Goal: Transaction & Acquisition: Purchase product/service

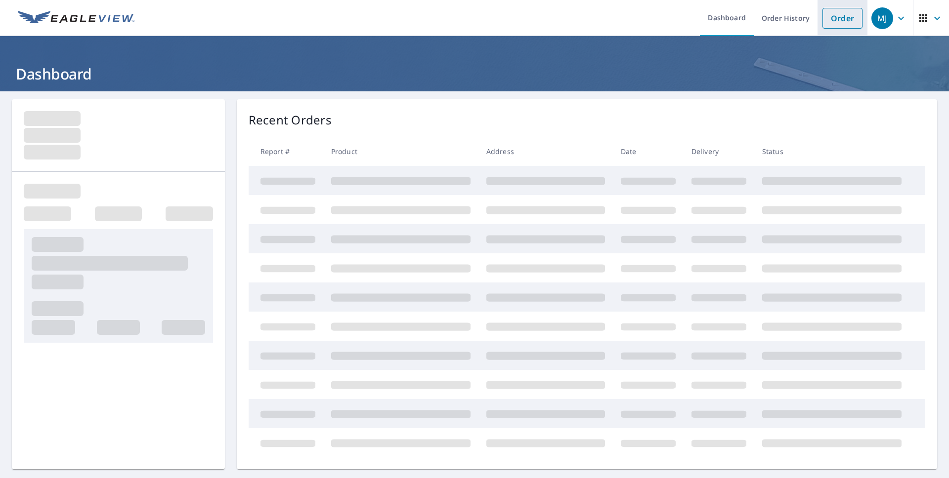
click at [834, 21] on link "Order" at bounding box center [842, 18] width 40 height 21
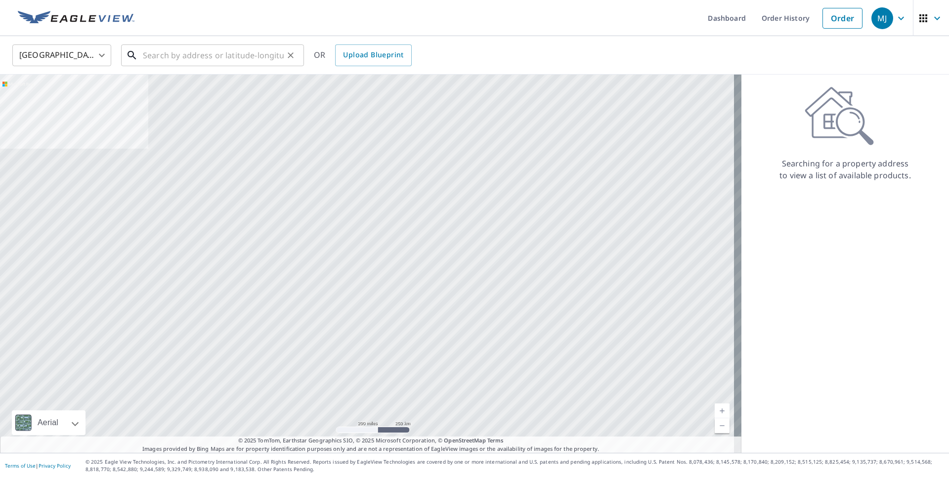
click at [224, 57] on input "text" at bounding box center [213, 56] width 141 height 28
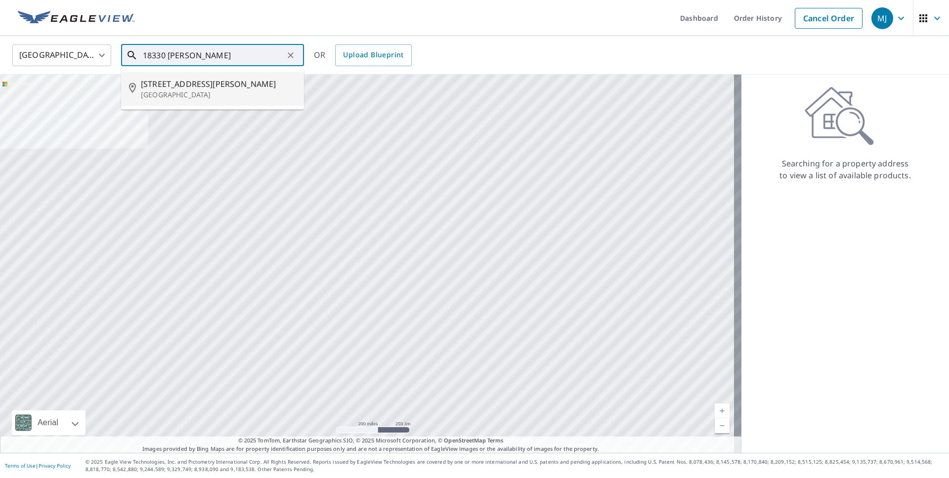
click at [165, 83] on span "[STREET_ADDRESS][PERSON_NAME]" at bounding box center [218, 84] width 155 height 12
type input "[STREET_ADDRESS][PERSON_NAME]"
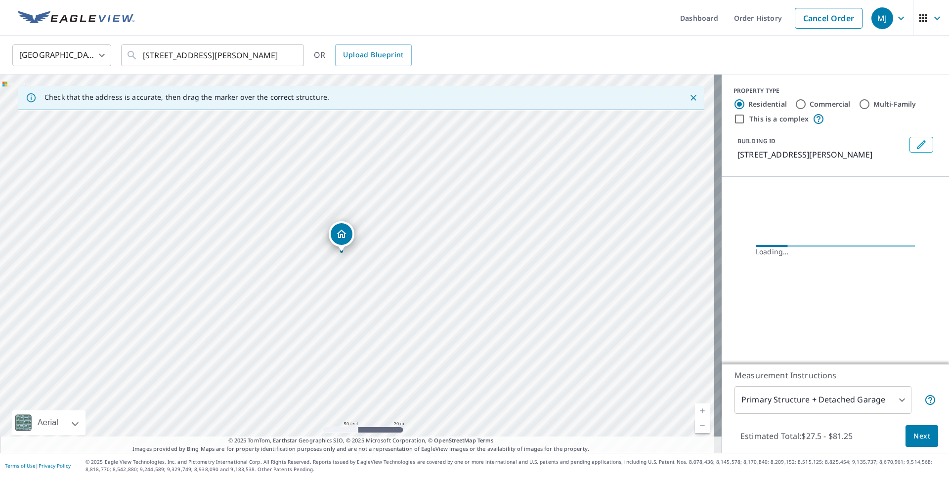
click at [916, 439] on span "Next" at bounding box center [921, 437] width 17 height 12
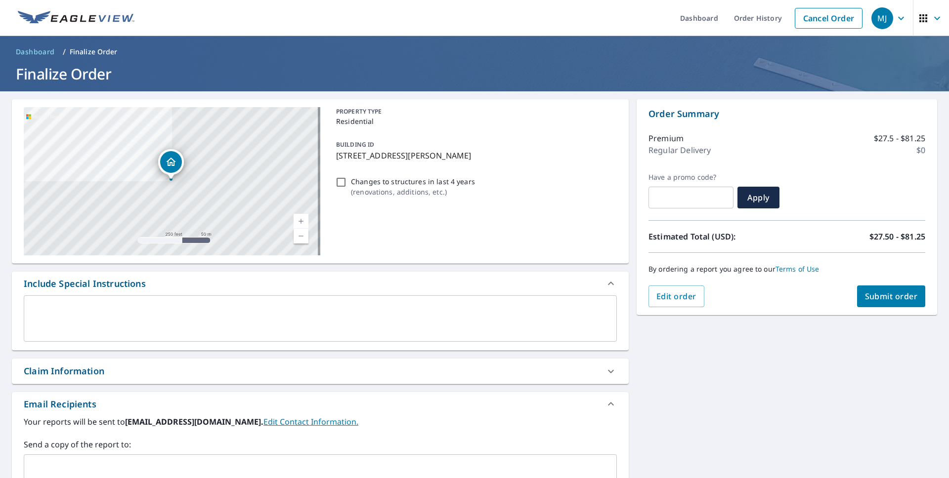
click at [81, 469] on input "text" at bounding box center [312, 468] width 569 height 19
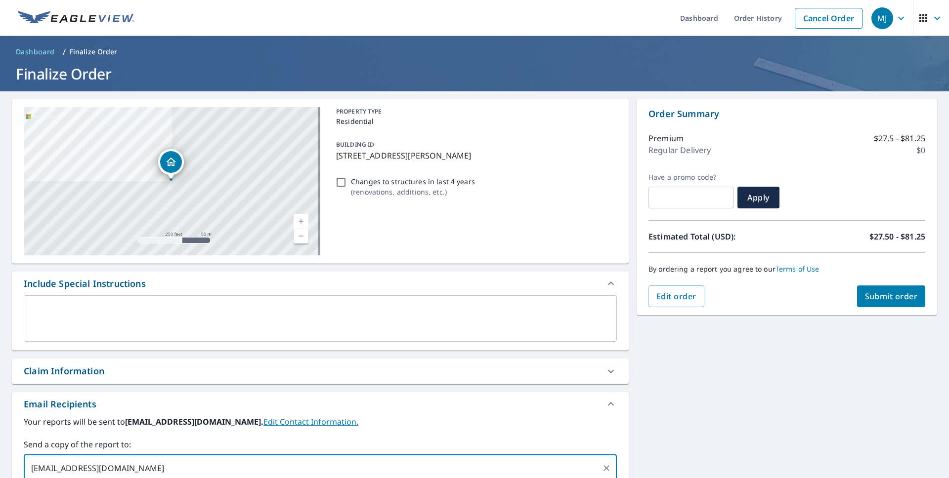
type input "[EMAIL_ADDRESS][DOMAIN_NAME]"
click at [168, 439] on div "Your reports will be sent to [EMAIL_ADDRESS][DOMAIN_NAME]. Edit Contact Informa…" at bounding box center [320, 449] width 593 height 66
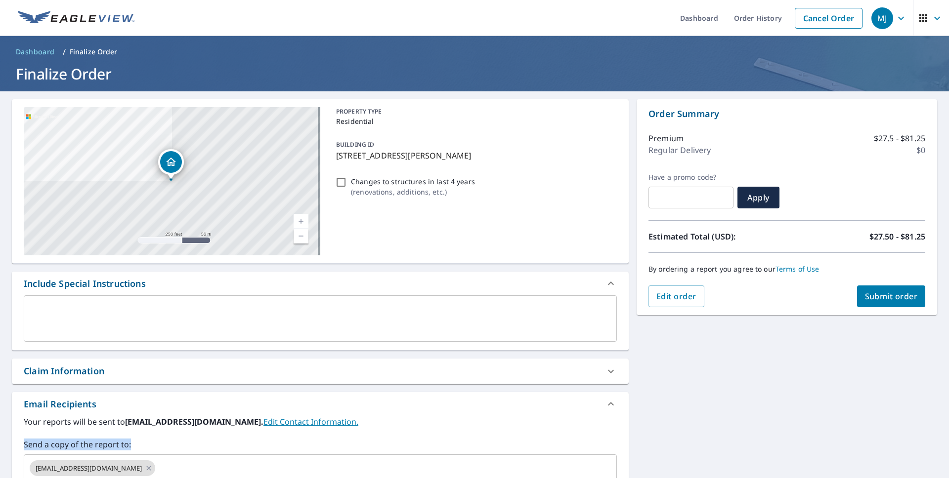
click at [866, 299] on span "Submit order" at bounding box center [891, 296] width 53 height 11
checkbox input "true"
